Goal: Task Accomplishment & Management: Manage account settings

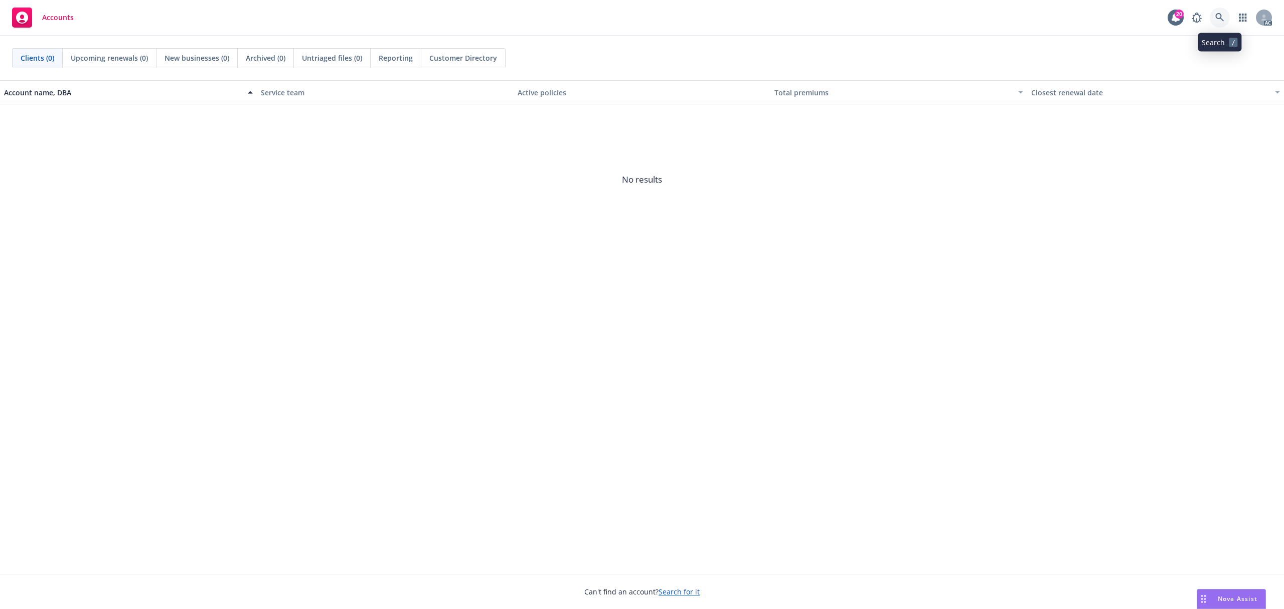
click at [962, 17] on icon at bounding box center [1219, 17] width 9 height 9
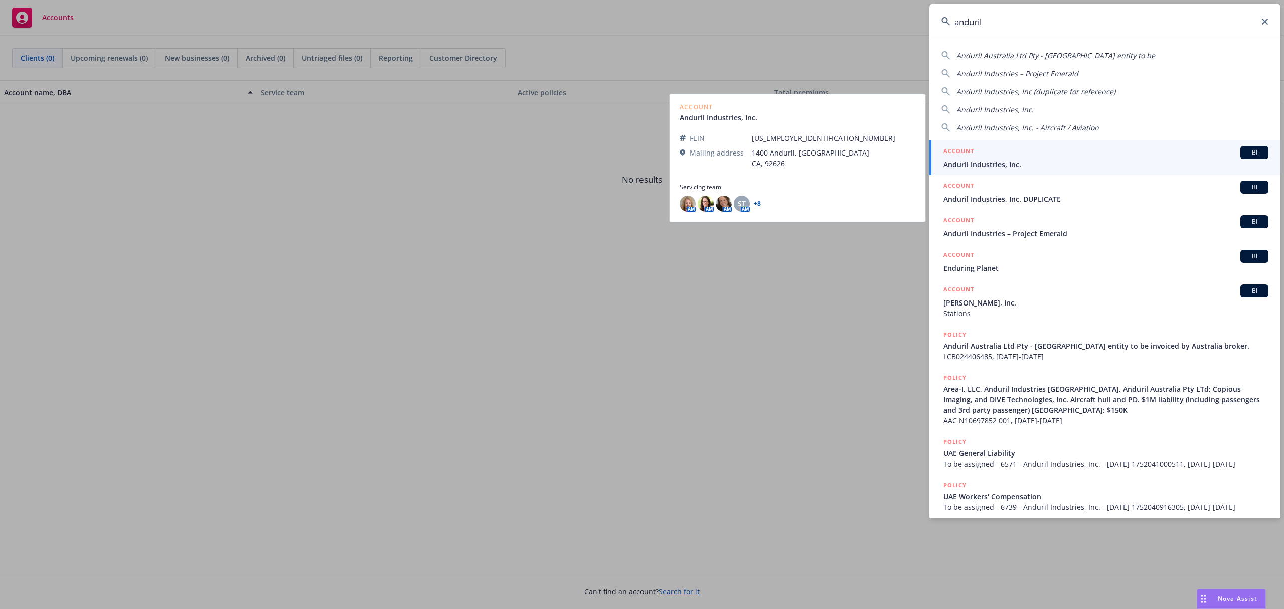
type input "anduril"
click at [962, 161] on span "Anduril Industries, Inc." at bounding box center [1105, 164] width 325 height 11
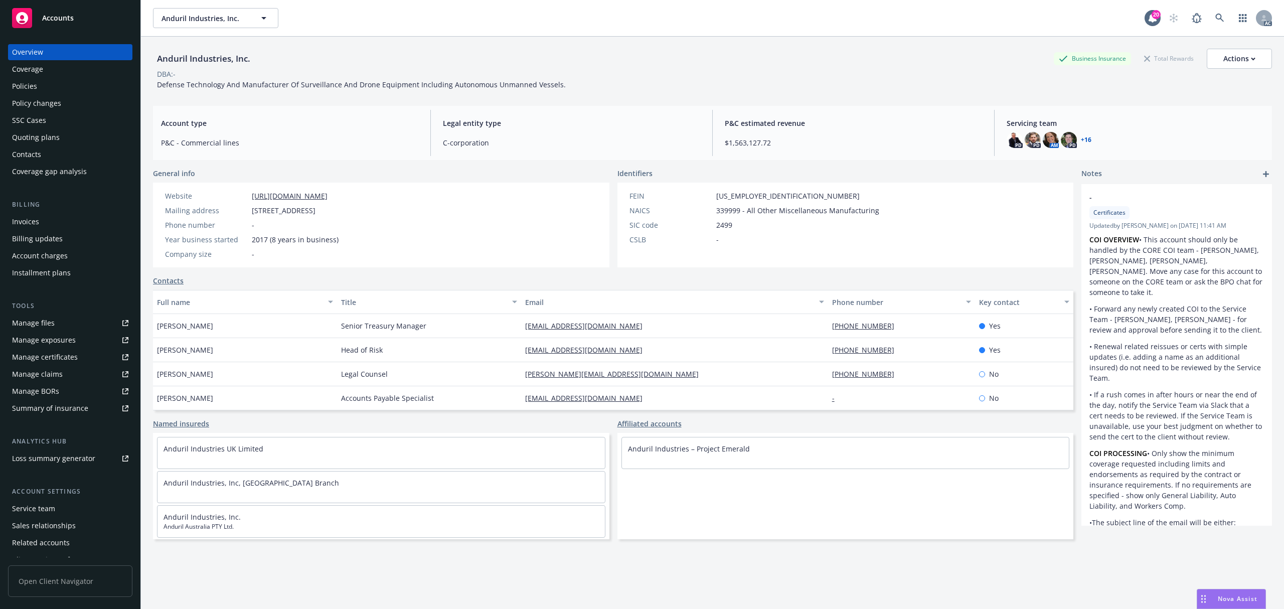
click at [71, 251] on div "Account charges" at bounding box center [70, 256] width 116 height 16
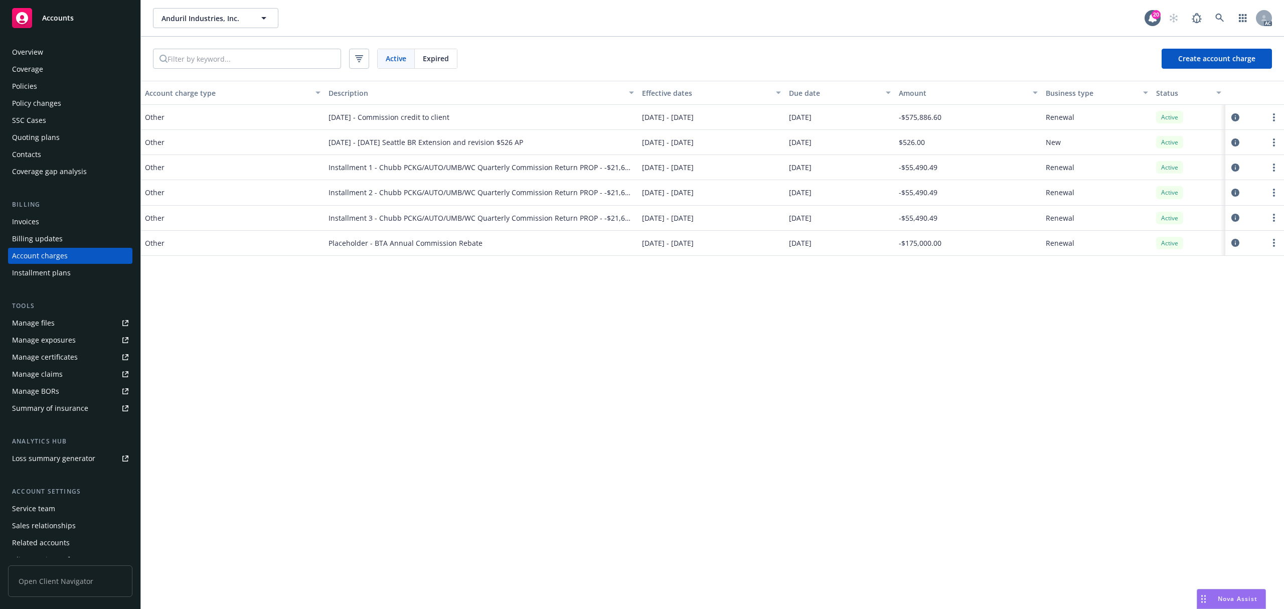
click at [52, 221] on div "Invoices" at bounding box center [70, 222] width 116 height 16
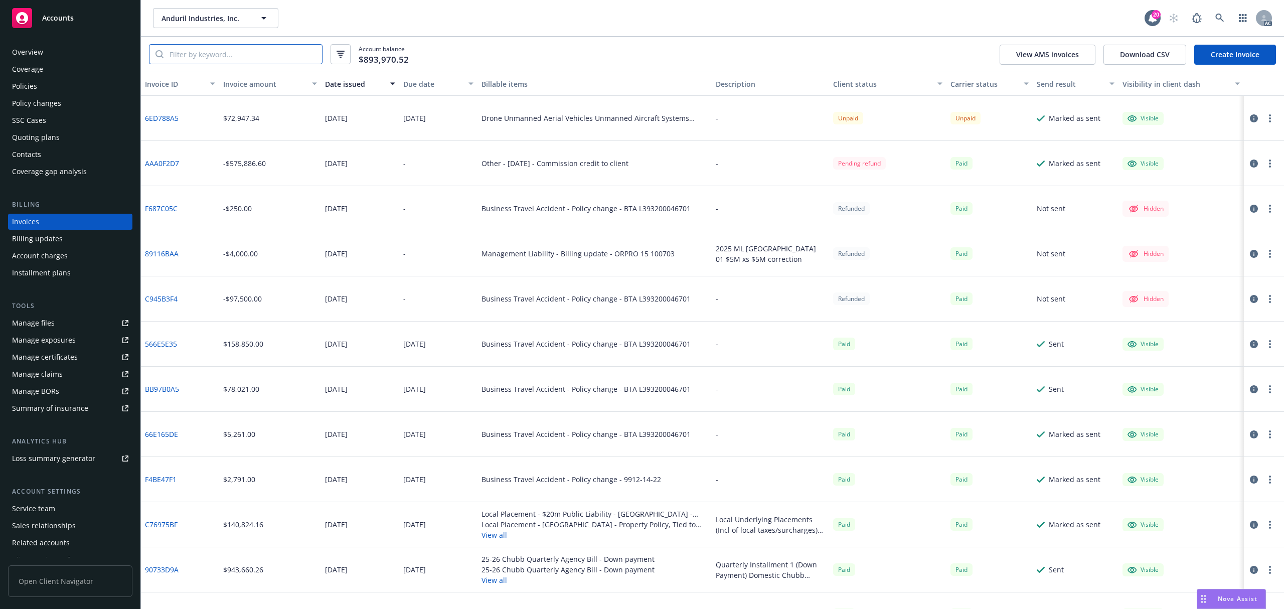
click at [253, 47] on input "search" at bounding box center [243, 54] width 158 height 19
paste input "7C133E2D"
type input "7C133E2D"
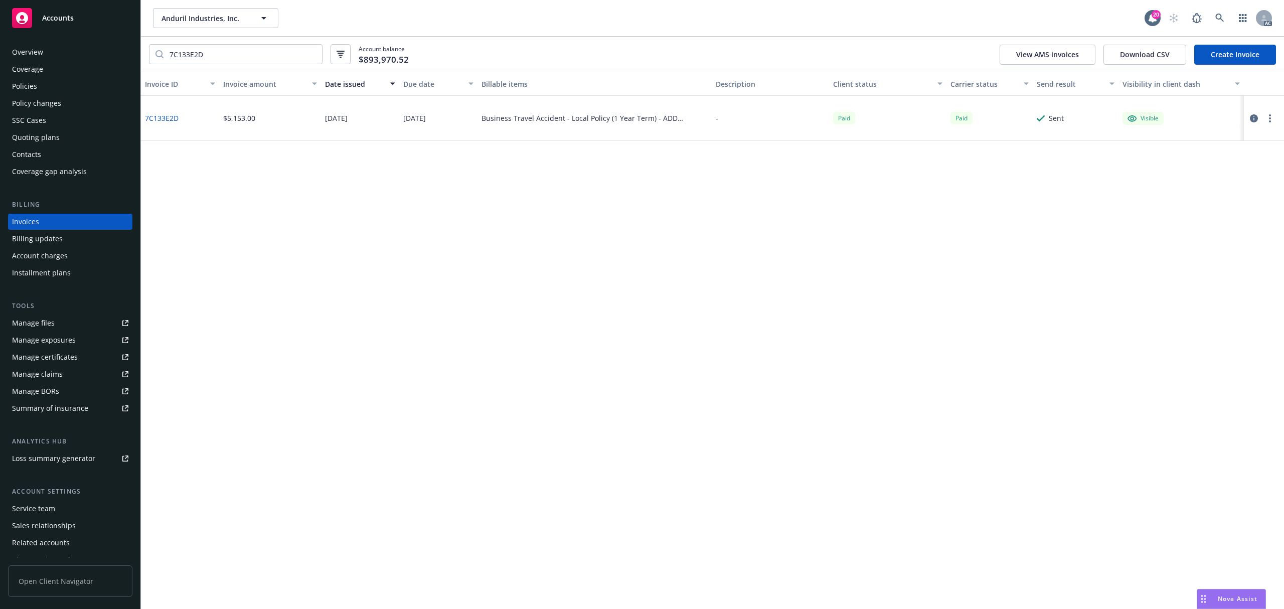
click at [962, 119] on icon "button" at bounding box center [1254, 118] width 8 height 8
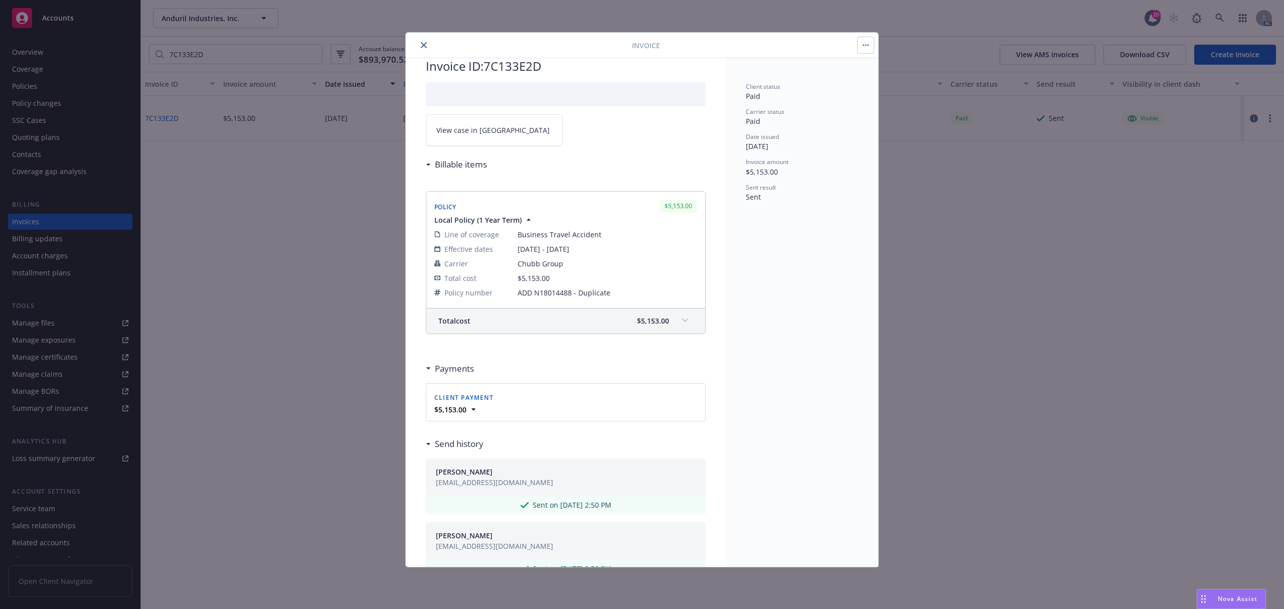
scroll to position [67, 0]
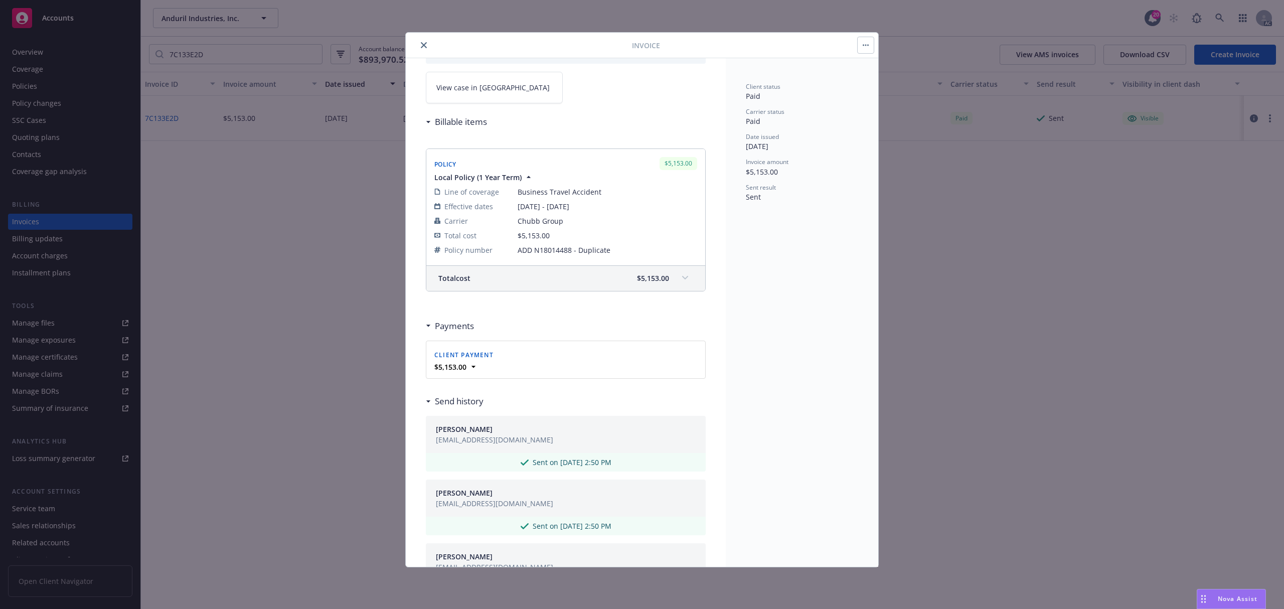
click at [427, 48] on button "close" at bounding box center [424, 45] width 12 height 12
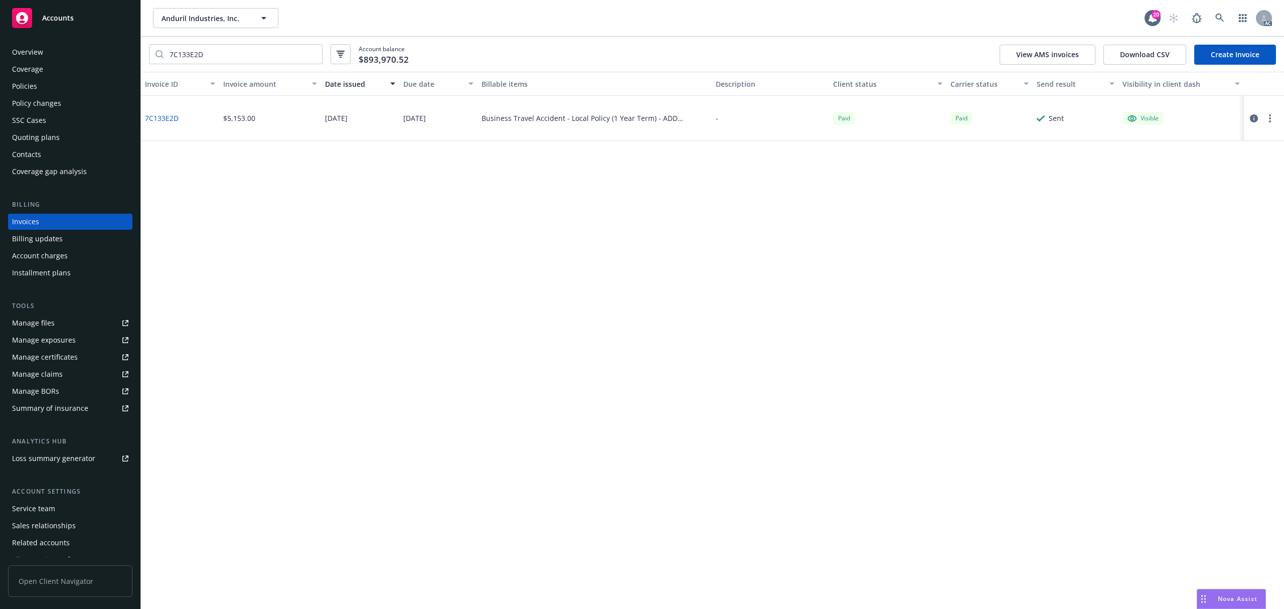
click at [49, 255] on div "Account charges" at bounding box center [40, 256] width 56 height 16
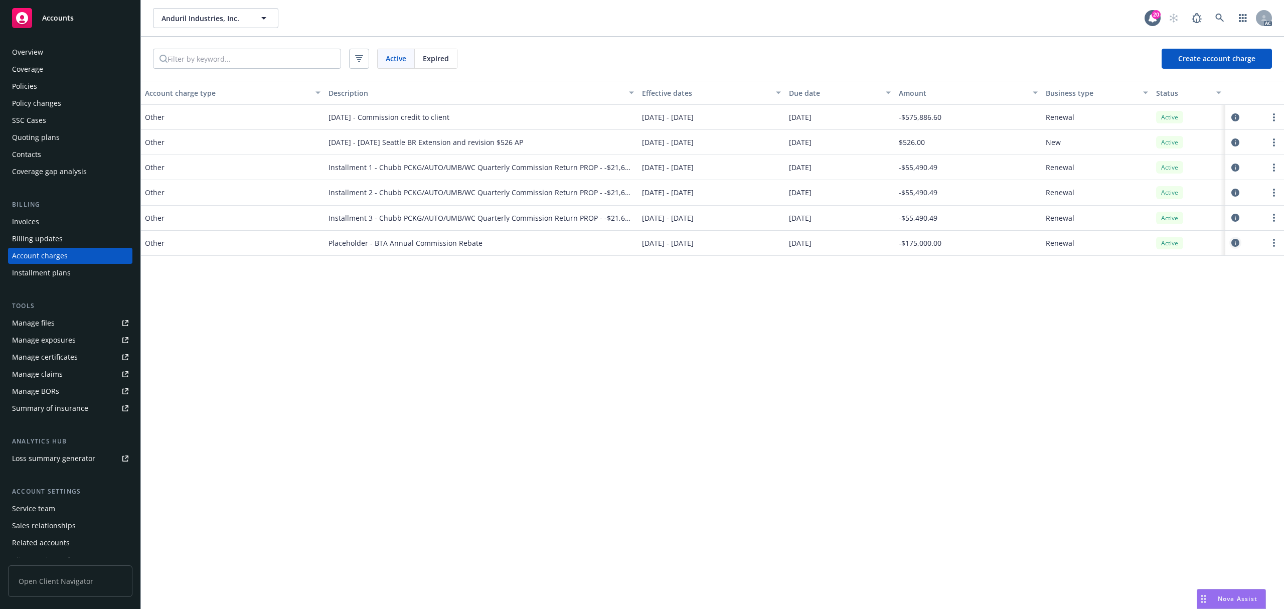
click at [962, 247] on icon "circleInformation" at bounding box center [1235, 243] width 8 height 8
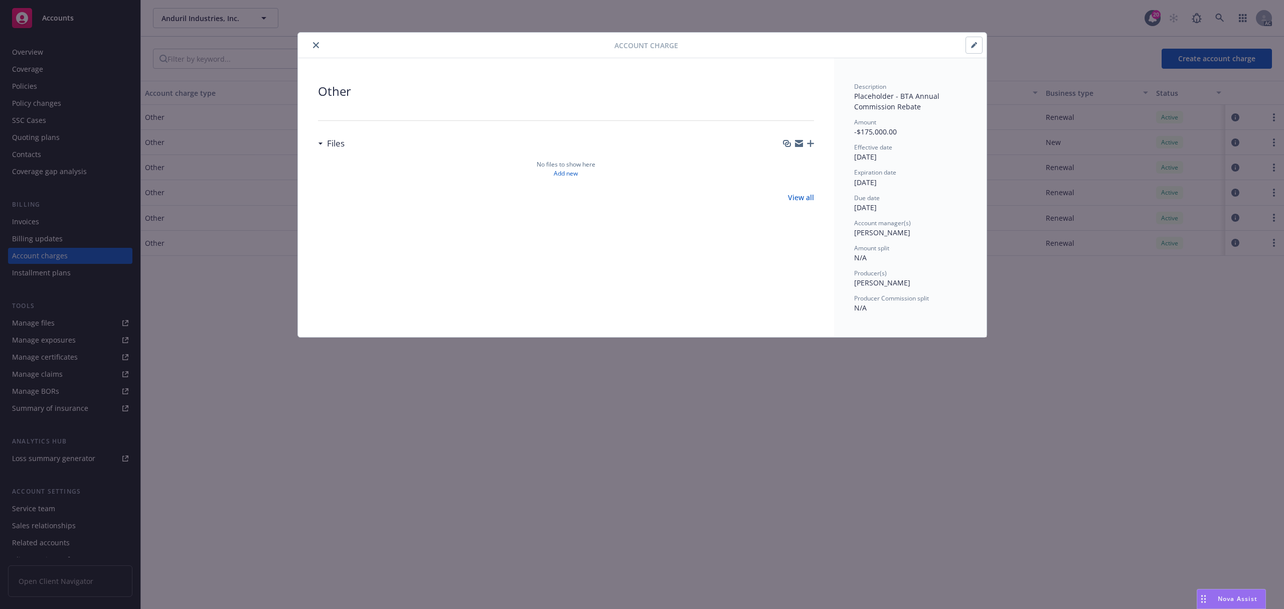
click at [315, 41] on button "close" at bounding box center [316, 45] width 12 height 12
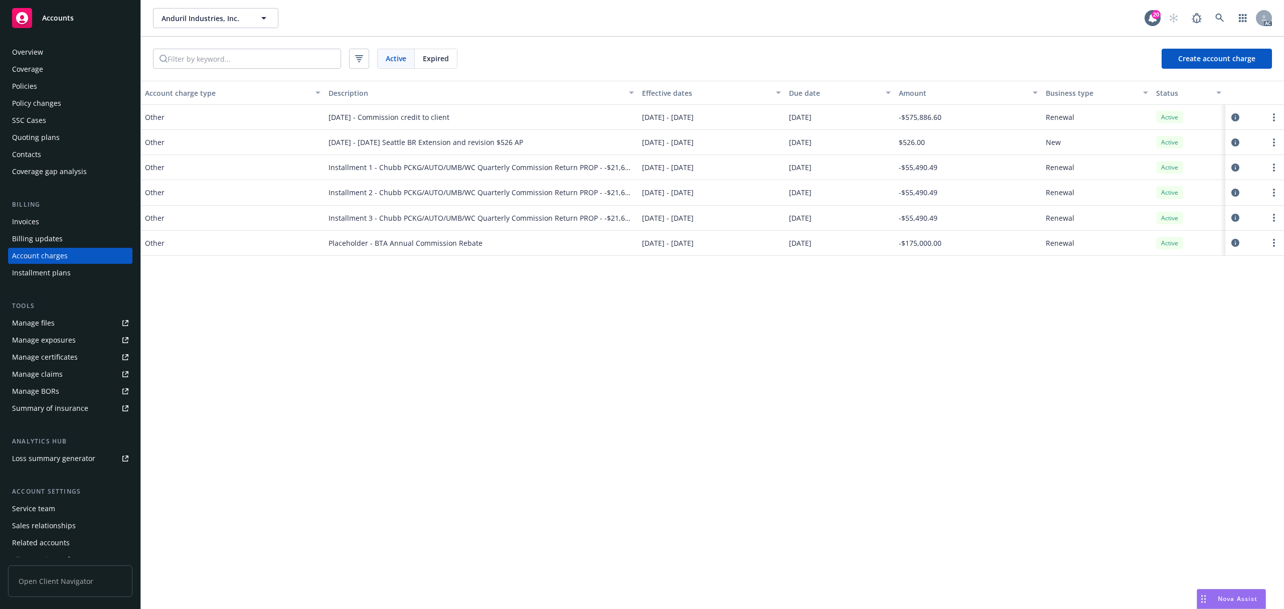
click at [40, 79] on div "Policies" at bounding box center [70, 86] width 116 height 16
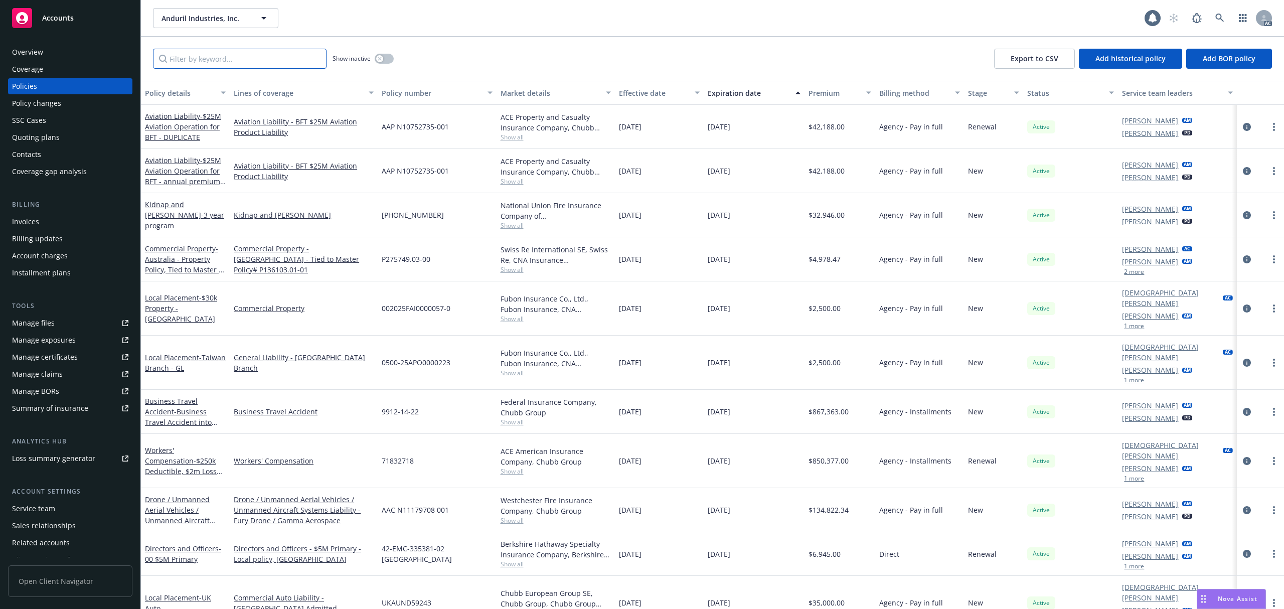
click at [229, 55] on input "Filter by keyword..." at bounding box center [240, 59] width 174 height 20
click at [214, 60] on input "Filter by keyword..." at bounding box center [240, 59] width 174 height 20
paste input "ADD N18014488 - Duplicate"
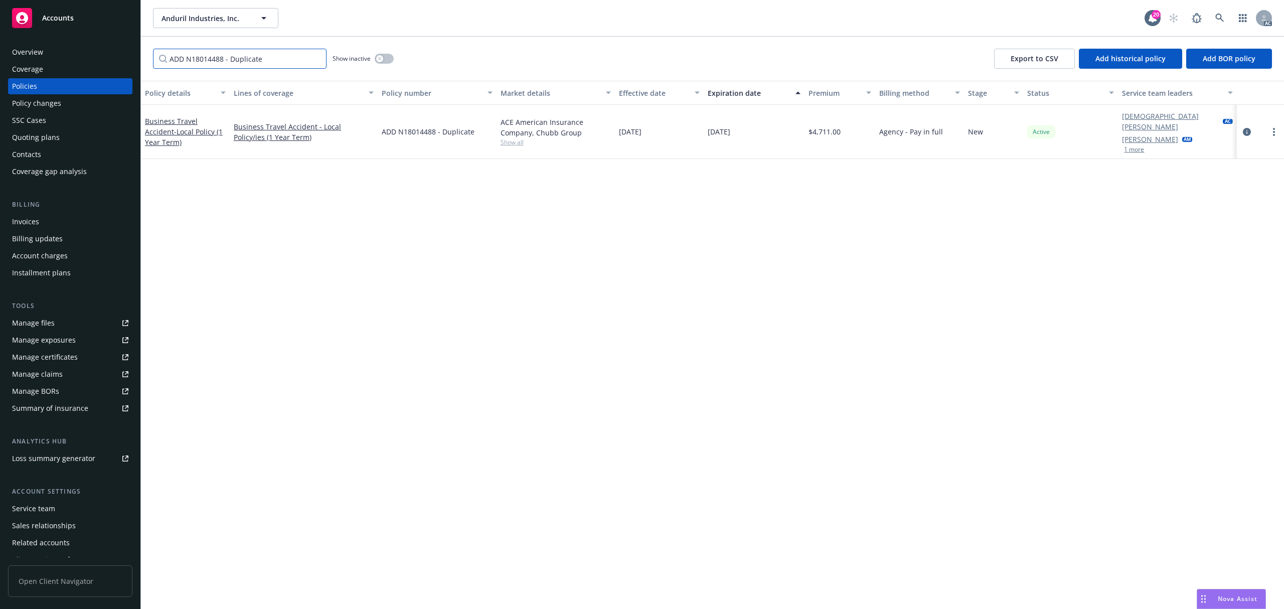
type input "ADD N18014488 - Duplicate"
click at [962, 141] on div "[DEMOGRAPHIC_DATA][PERSON_NAME] AC [PERSON_NAME] AM 1 more" at bounding box center [1177, 132] width 118 height 54
click at [962, 146] on button "1 more" at bounding box center [1134, 149] width 20 height 6
click at [962, 134] on icon "circleInformation" at bounding box center [1247, 138] width 8 height 8
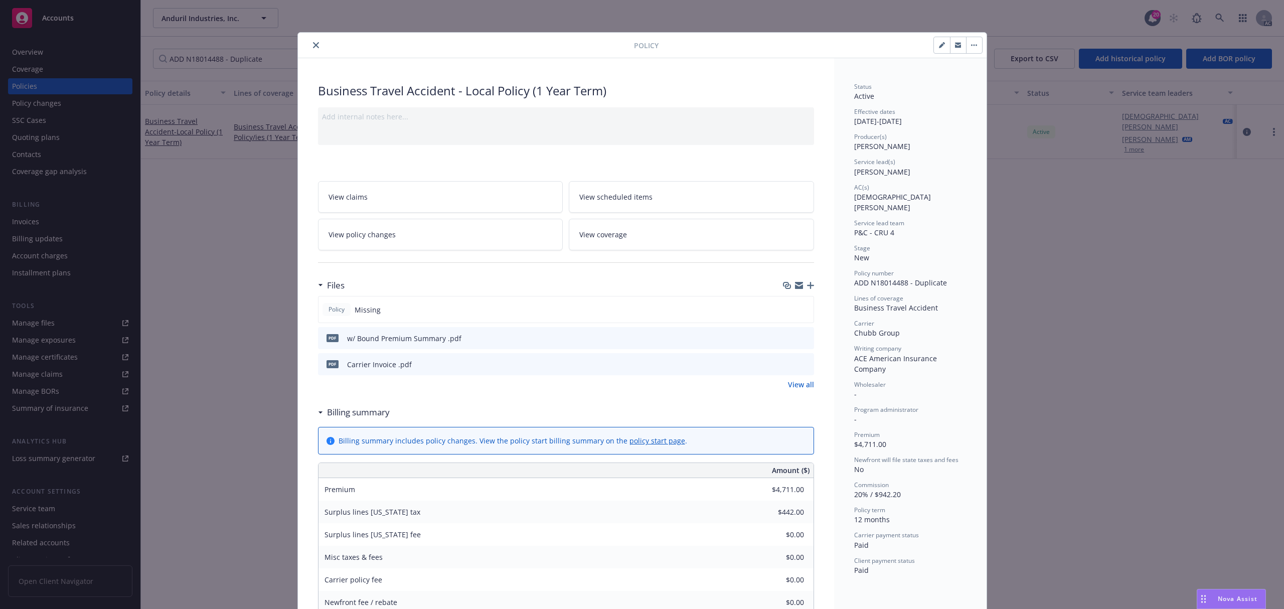
click at [939, 47] on icon "button" at bounding box center [941, 45] width 5 height 5
select select "NEW"
select select "12"
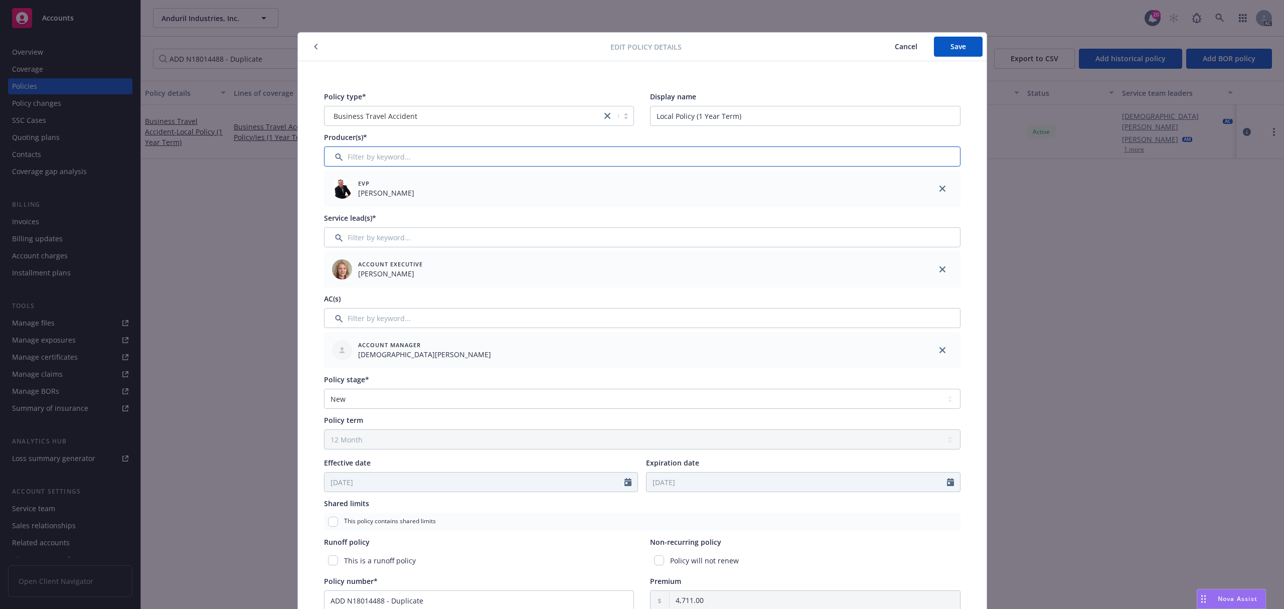
click at [425, 153] on input "Filter by keyword..." at bounding box center [642, 156] width 636 height 20
type input "ch"
click at [333, 209] on input "checkbox" at bounding box center [338, 208] width 10 height 10
checkbox input "true"
click at [875, 241] on span "Confirm selection" at bounding box center [905, 240] width 61 height 10
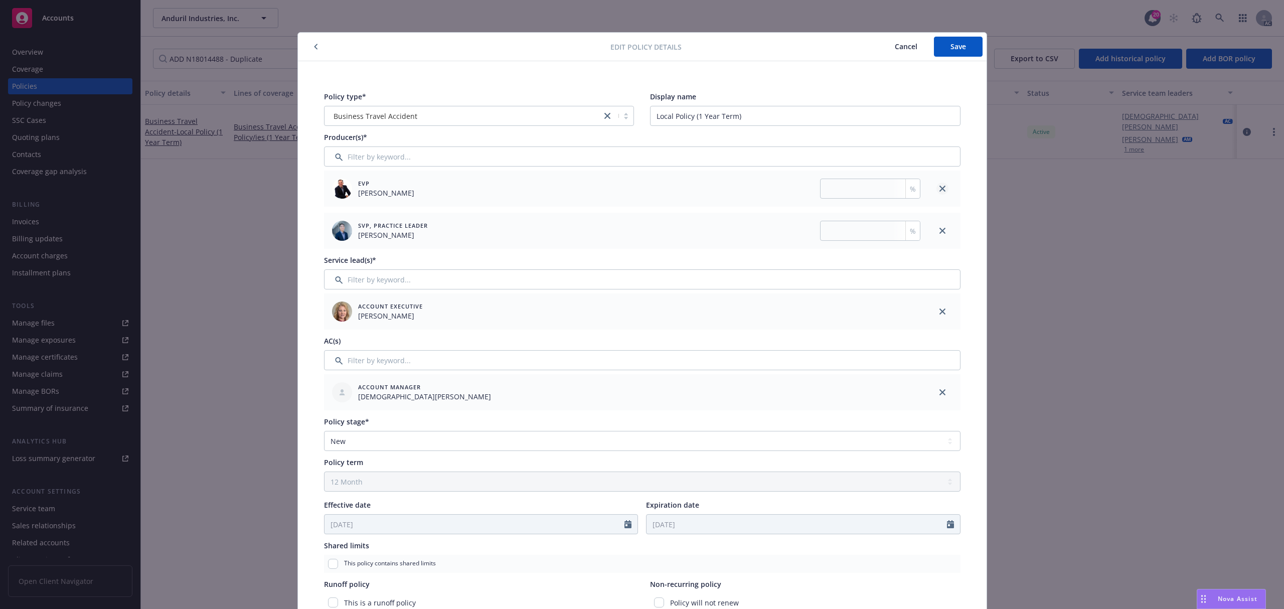
click at [939, 187] on icon "close" at bounding box center [942, 189] width 6 height 6
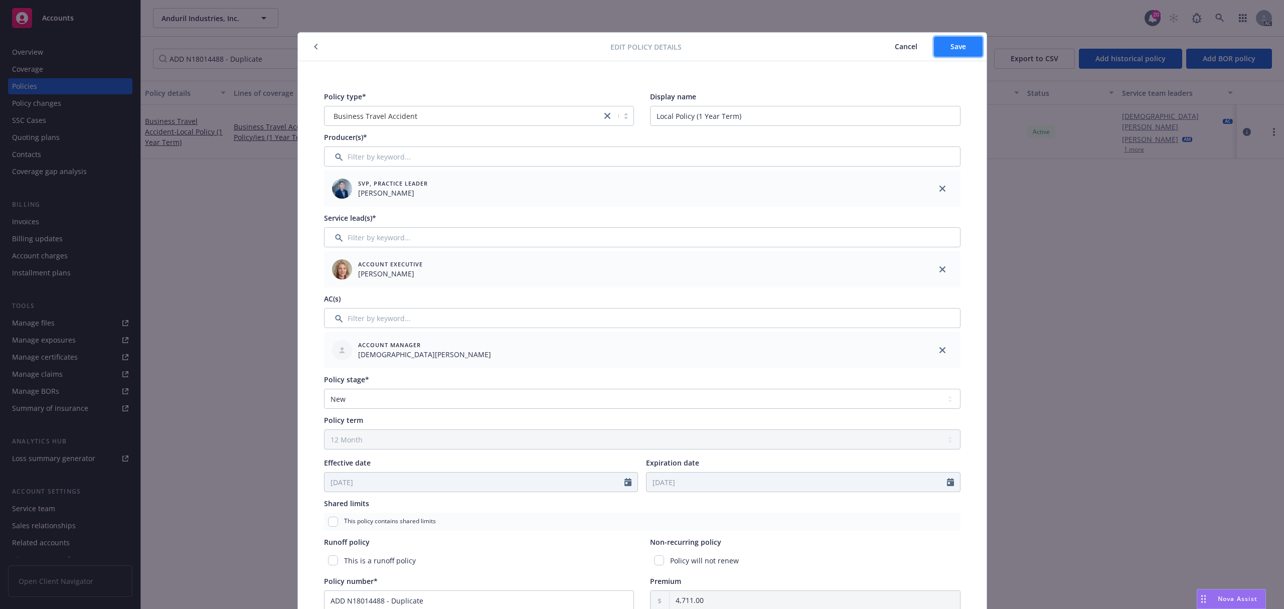
click at [953, 51] on span "Save" at bounding box center [958, 47] width 16 height 10
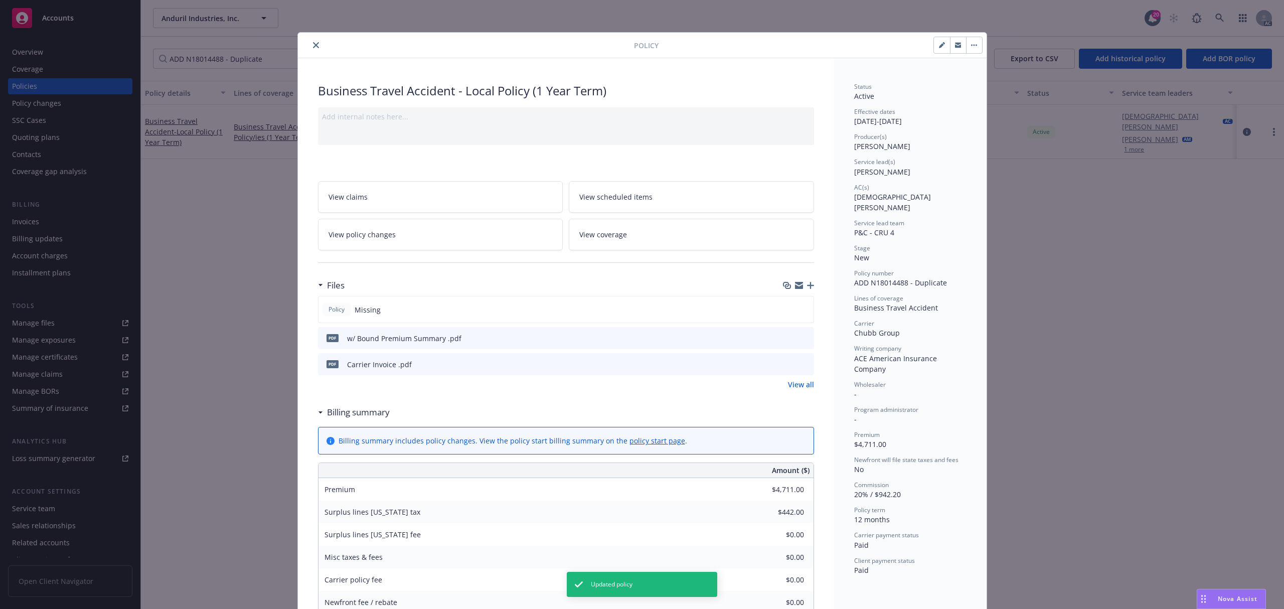
click at [310, 41] on button "close" at bounding box center [316, 45] width 12 height 12
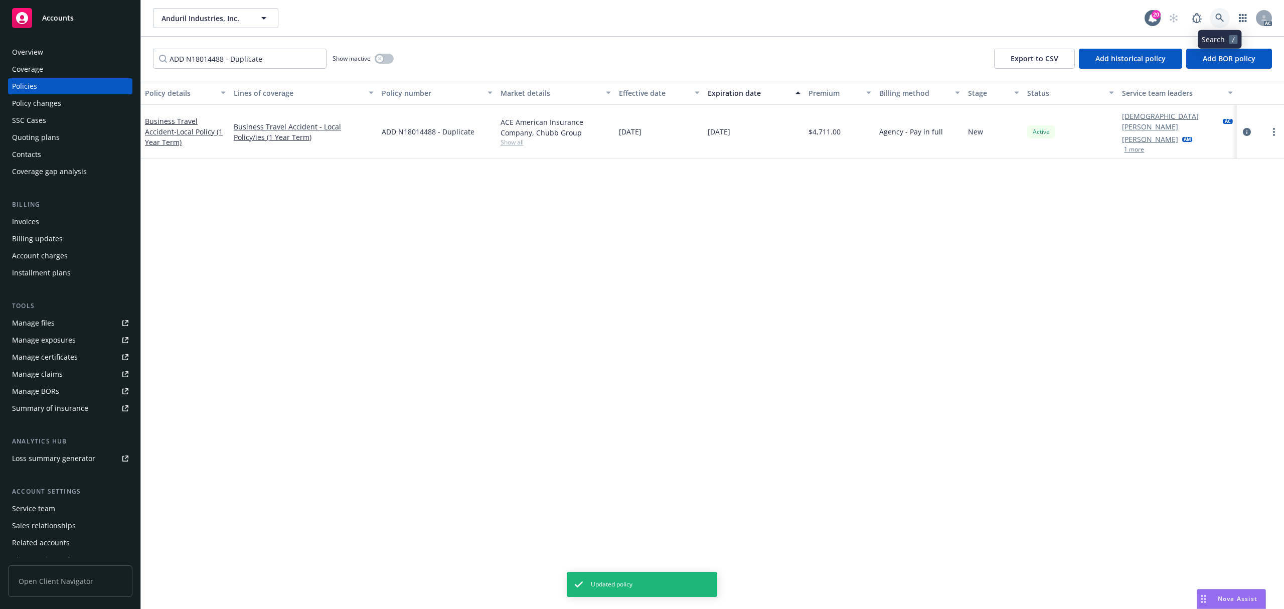
click at [962, 16] on icon at bounding box center [1219, 18] width 9 height 9
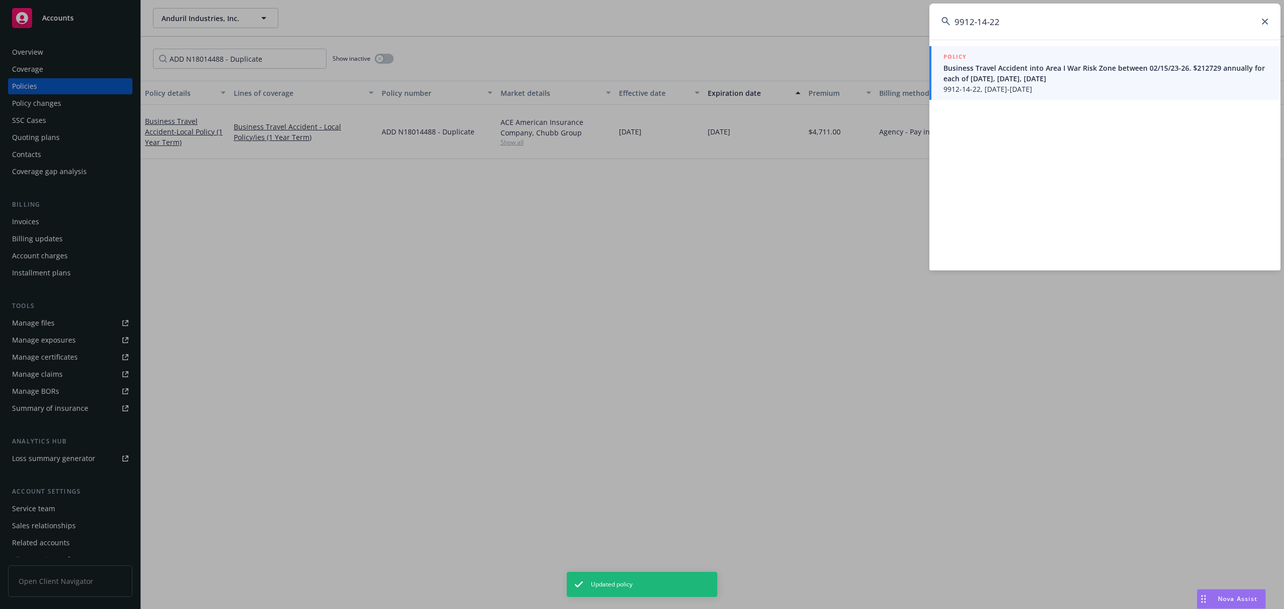
type input "9912-14-22"
click at [962, 69] on span "Business Travel Accident into Area I War Risk Zone between 02/15/23-26. $212729…" at bounding box center [1105, 73] width 325 height 21
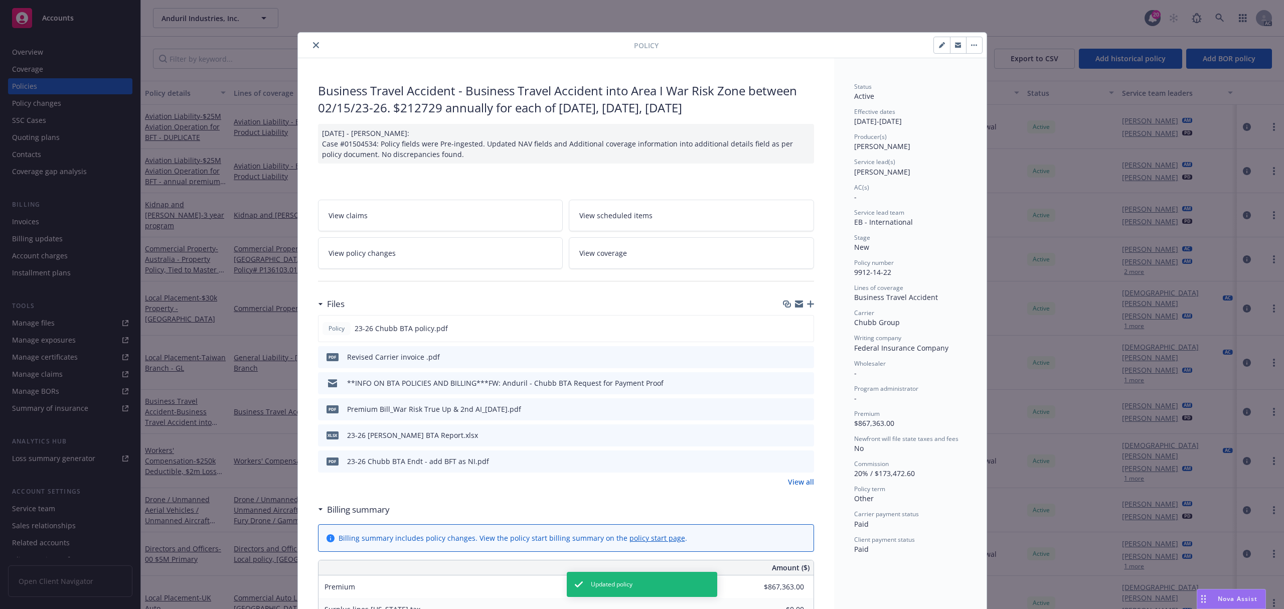
click at [939, 47] on icon "button" at bounding box center [941, 45] width 5 height 5
select select "NEW"
select select "other"
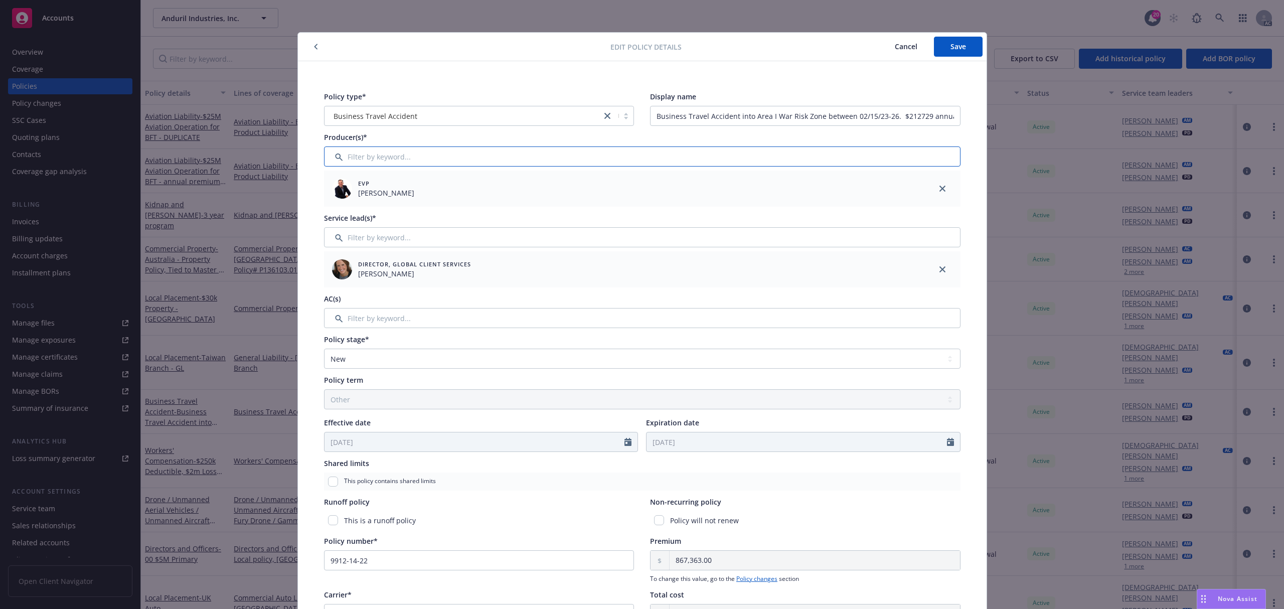
click at [526, 152] on input "Filter by keyword..." at bounding box center [642, 156] width 636 height 20
type input "ed"
click at [456, 203] on div "SVP, Practice Leader [PERSON_NAME]" at bounding box center [641, 208] width 635 height 28
click at [334, 209] on input "checkbox" at bounding box center [338, 208] width 10 height 10
checkbox input "true"
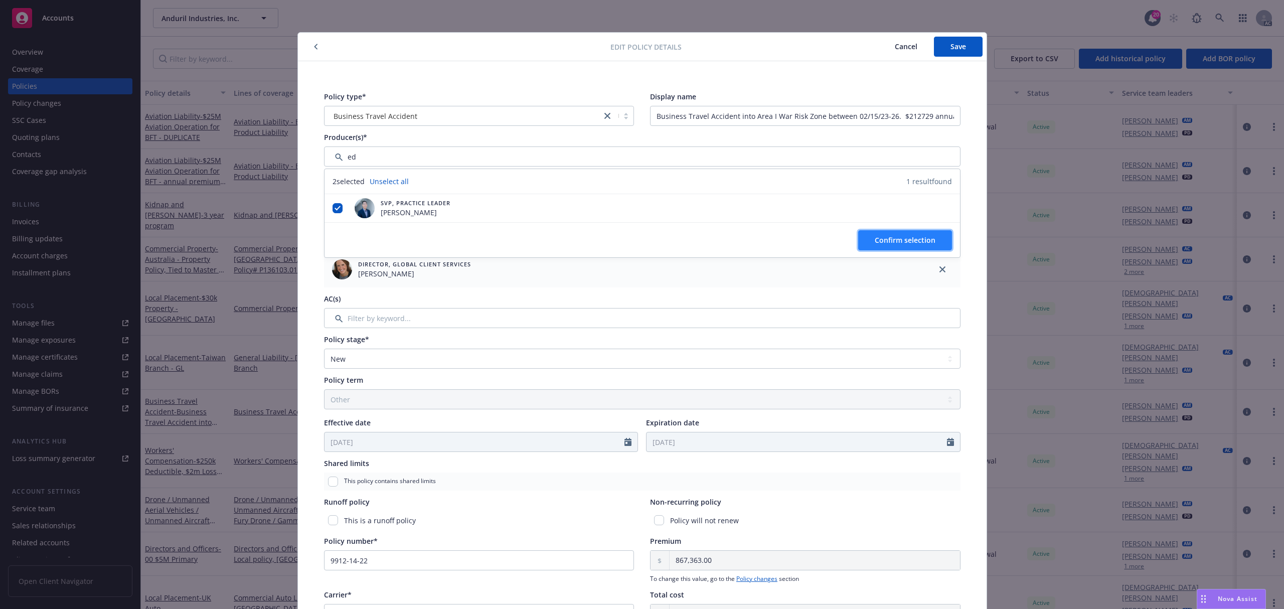
click at [923, 239] on span "Confirm selection" at bounding box center [905, 240] width 61 height 10
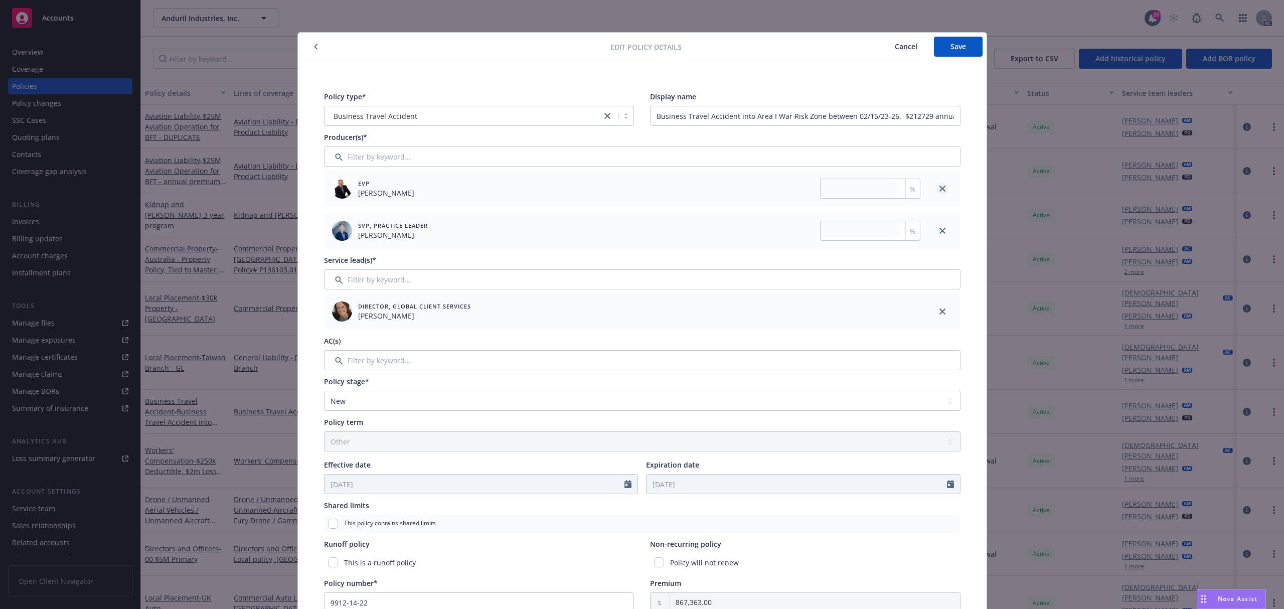
click at [936, 185] on link "close" at bounding box center [942, 189] width 12 height 12
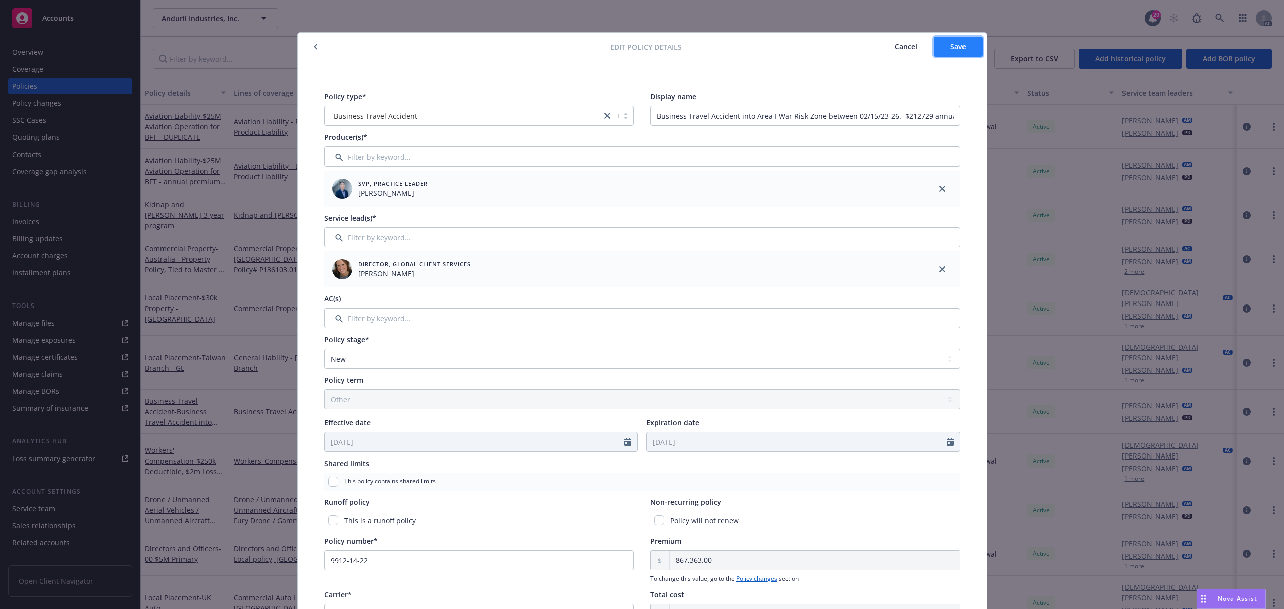
click at [960, 53] on button "Save" at bounding box center [958, 47] width 49 height 20
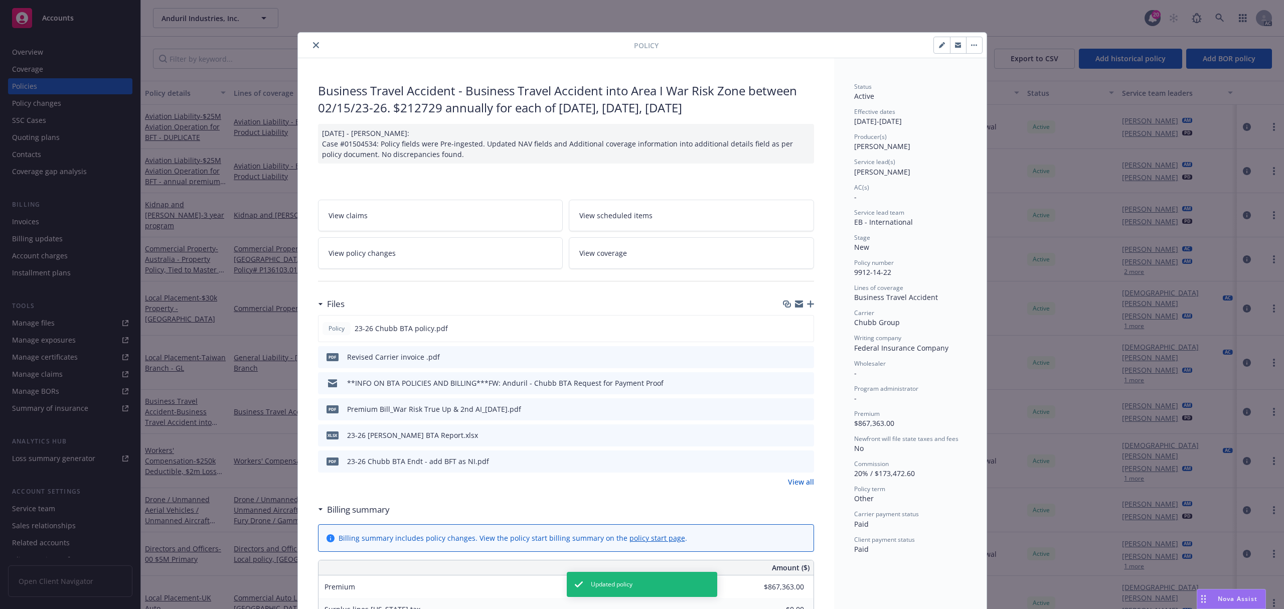
click at [313, 43] on icon "close" at bounding box center [316, 45] width 6 height 6
